Goal: Transaction & Acquisition: Purchase product/service

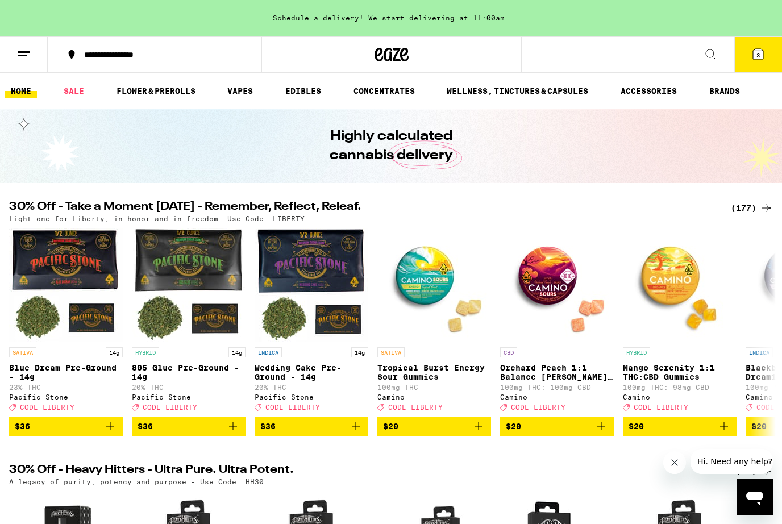
click at [760, 57] on icon at bounding box center [758, 54] width 10 height 10
